Goal: Information Seeking & Learning: Understand process/instructions

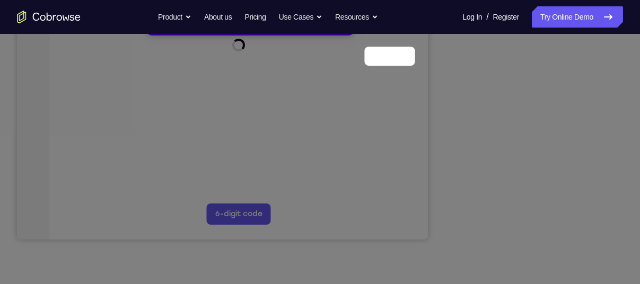
scroll to position [143, 0]
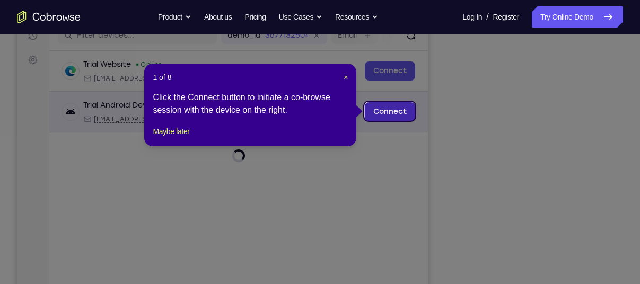
click at [381, 106] on link "Connect" at bounding box center [390, 111] width 50 height 19
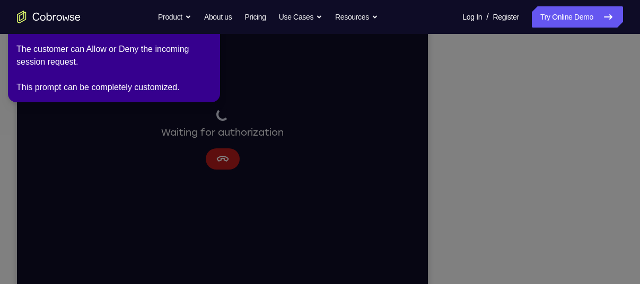
scroll to position [192, 0]
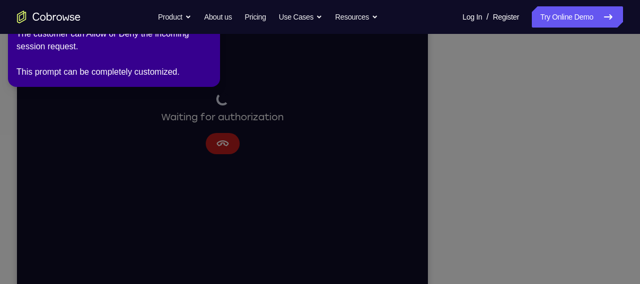
click at [442, 172] on icon at bounding box center [322, 140] width 652 height 289
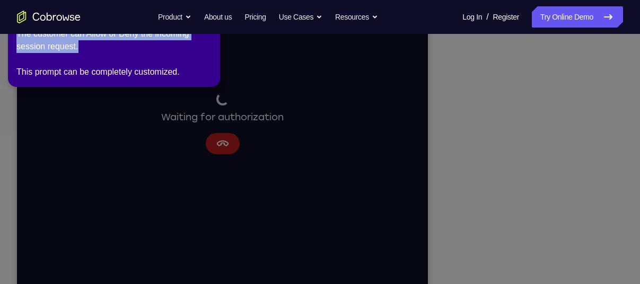
drag, startPoint x: 181, startPoint y: 52, endPoint x: 188, endPoint y: 119, distance: 67.7
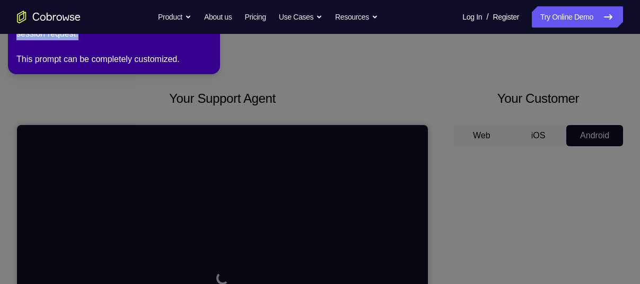
scroll to position [0, 0]
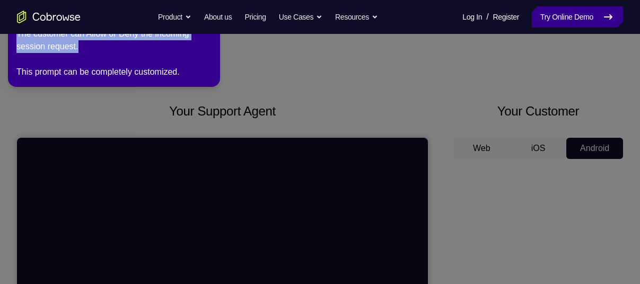
click at [568, 13] on link "Try Online Demo" at bounding box center [577, 16] width 91 height 21
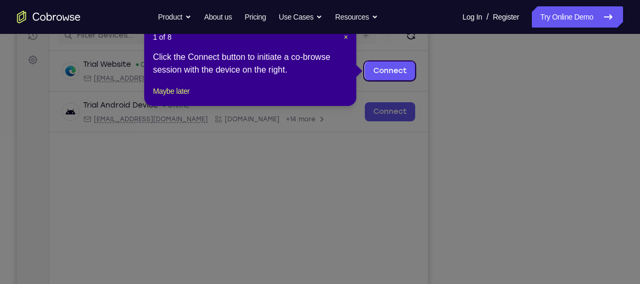
scroll to position [136, 0]
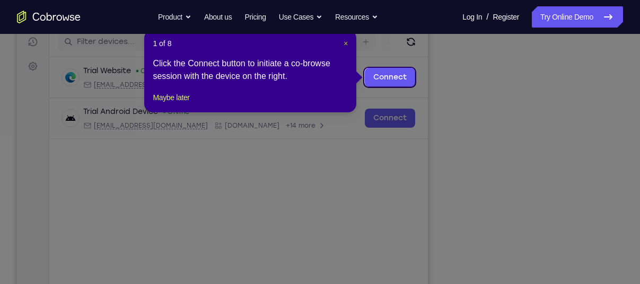
click at [347, 44] on span "×" at bounding box center [346, 43] width 4 height 8
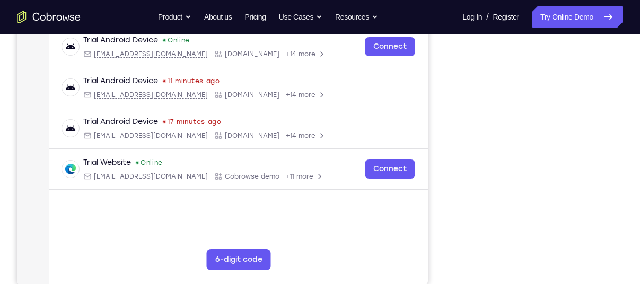
scroll to position [210, 0]
